Goal: Navigation & Orientation: Find specific page/section

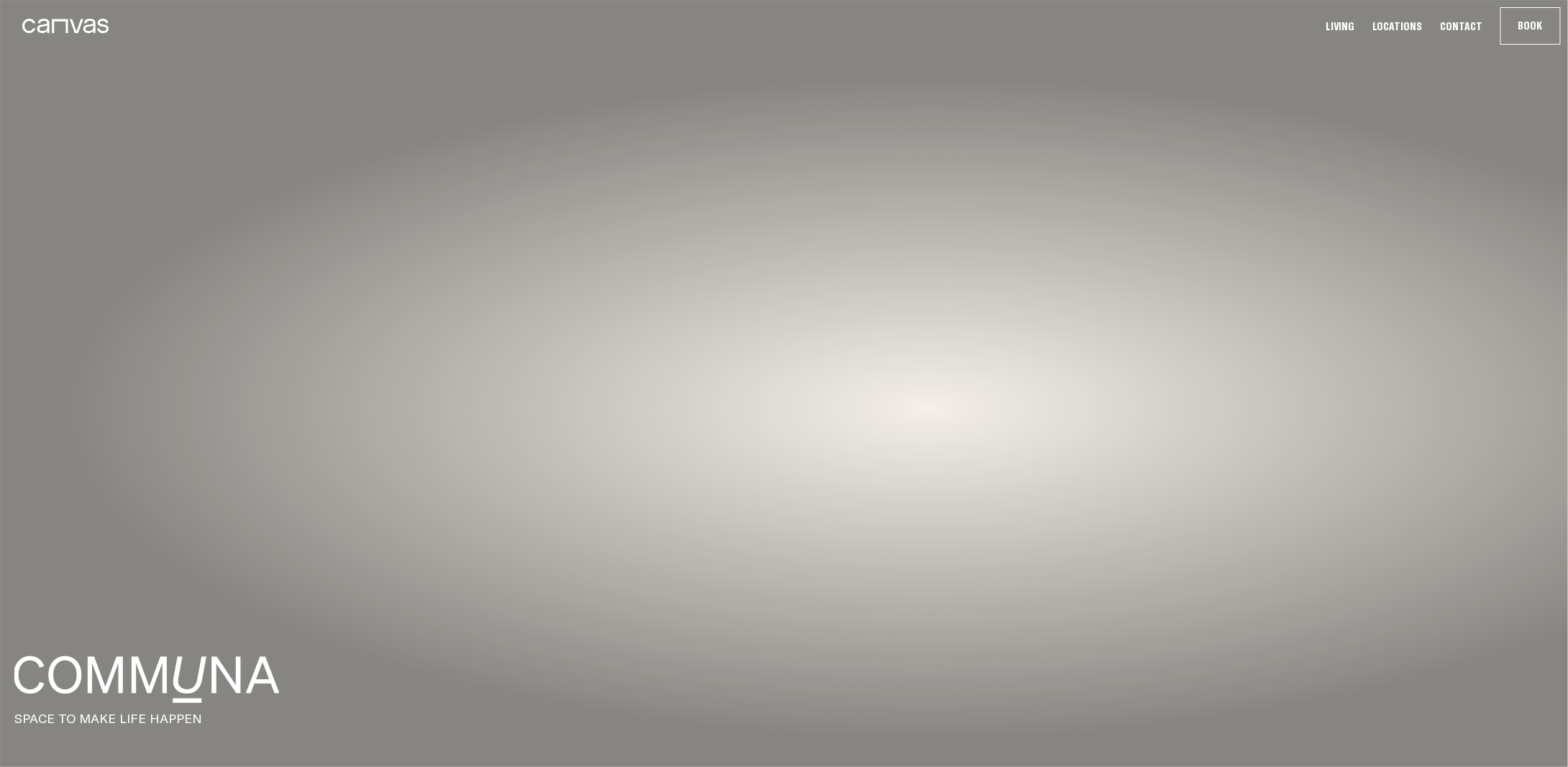
click at [1359, 26] on link "Living" at bounding box center [1340, 25] width 37 height 15
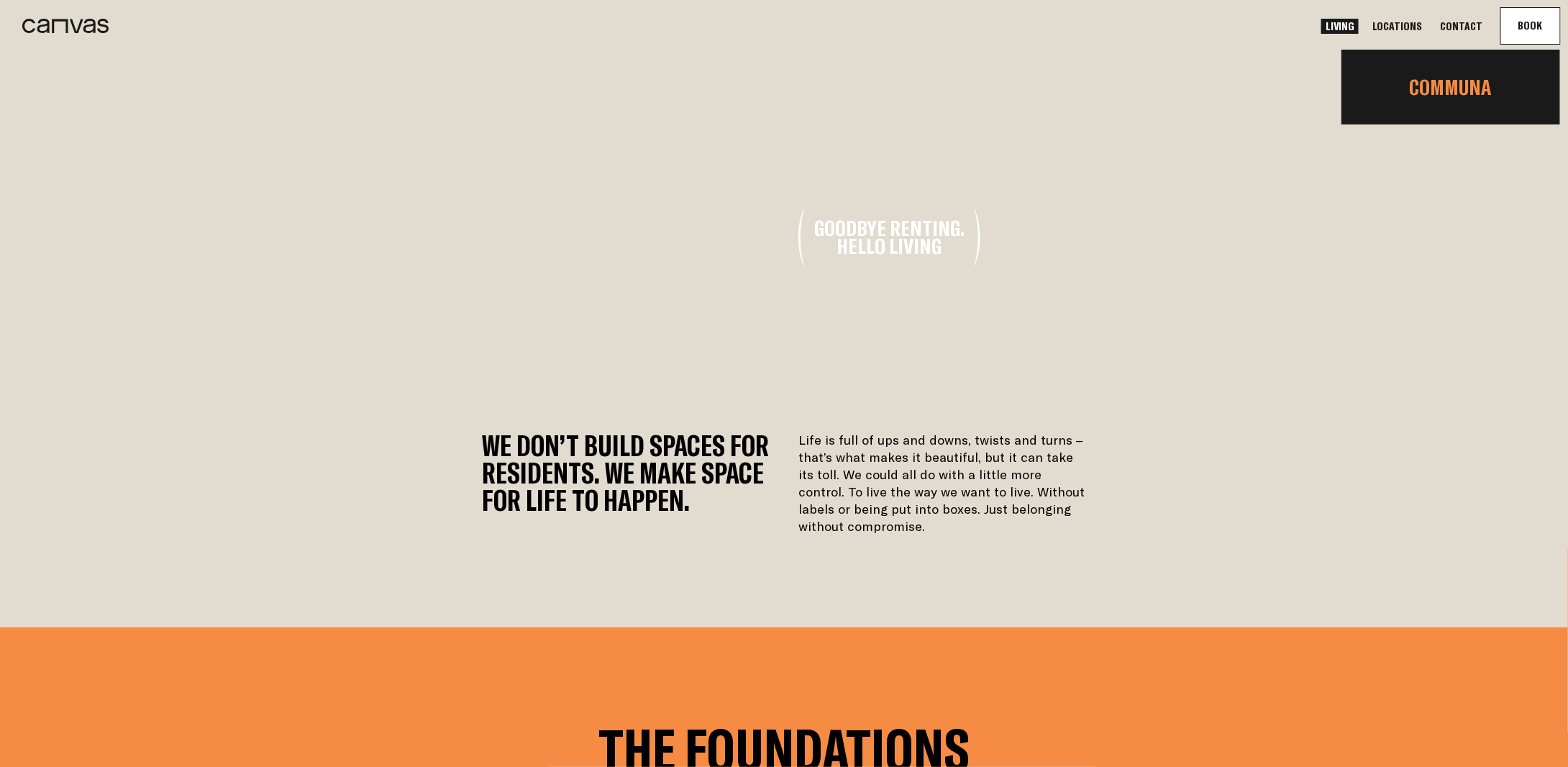
click at [1484, 80] on link "Communa" at bounding box center [1451, 87] width 218 height 49
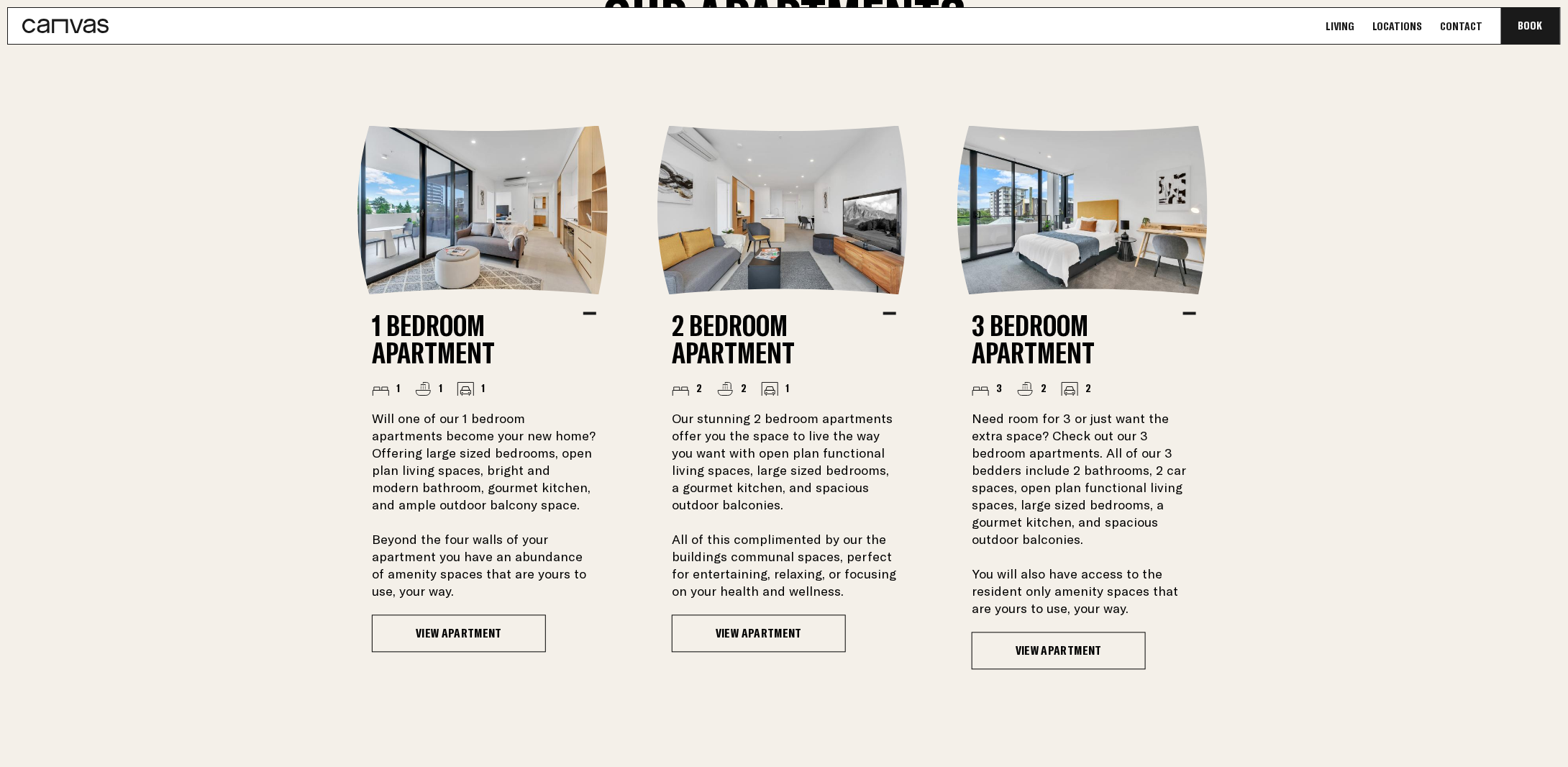
scroll to position [1093, 0]
click at [755, 630] on link "View Apartment" at bounding box center [759, 633] width 174 height 37
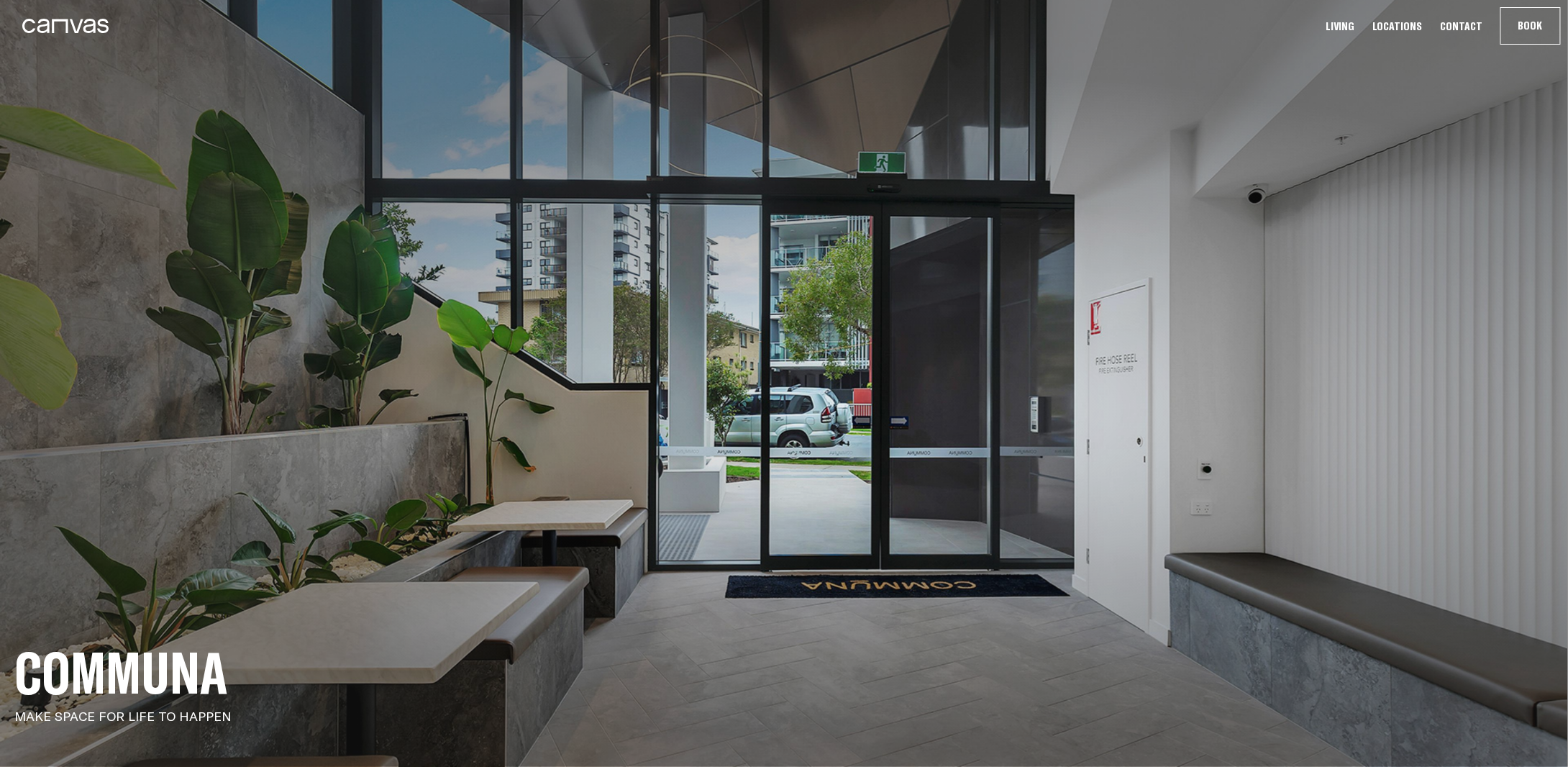
click at [1396, 20] on link "Locations" at bounding box center [1398, 25] width 59 height 15
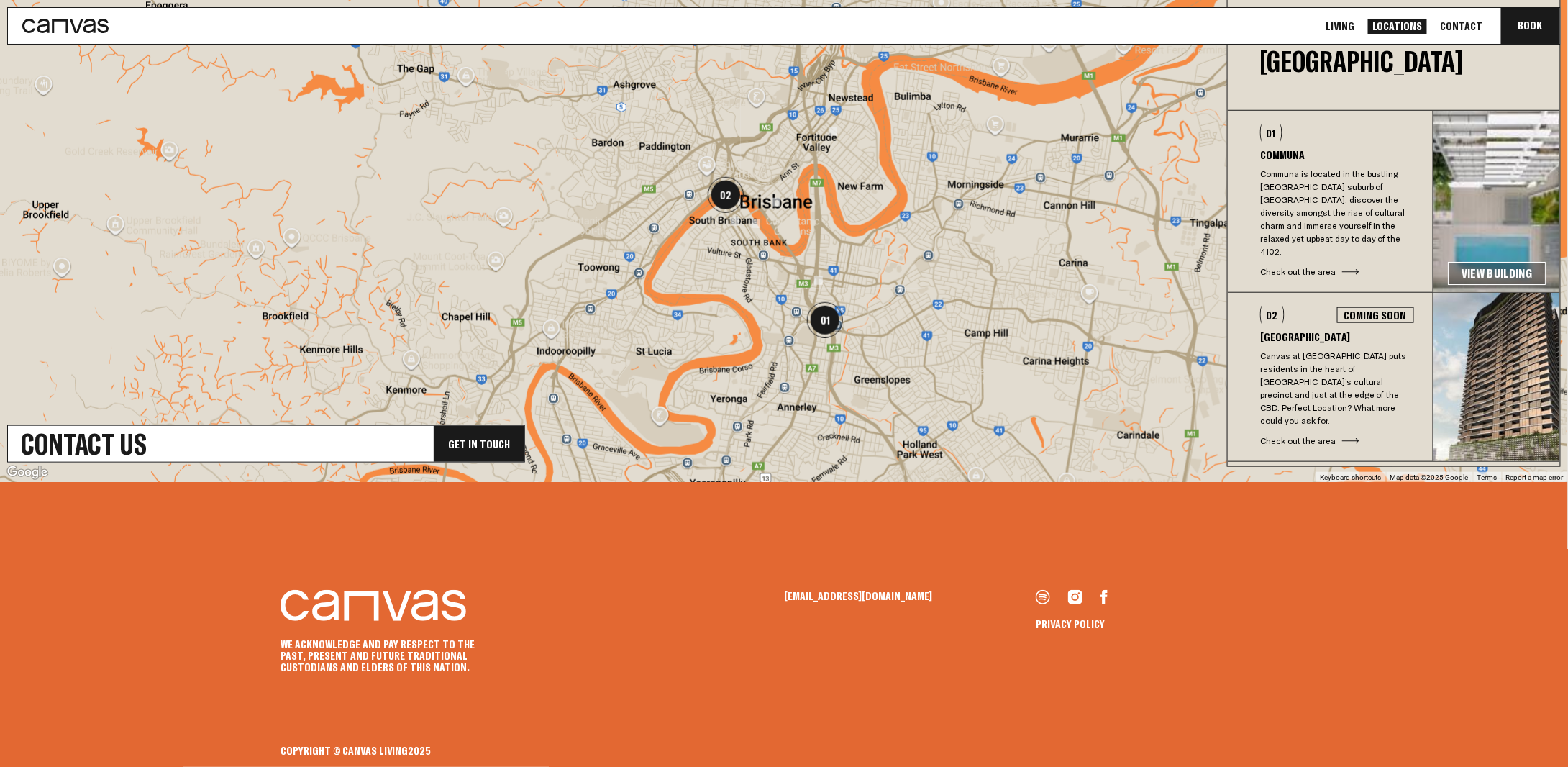
click at [819, 322] on img "01" at bounding box center [825, 320] width 36 height 36
